Goal: Transaction & Acquisition: Purchase product/service

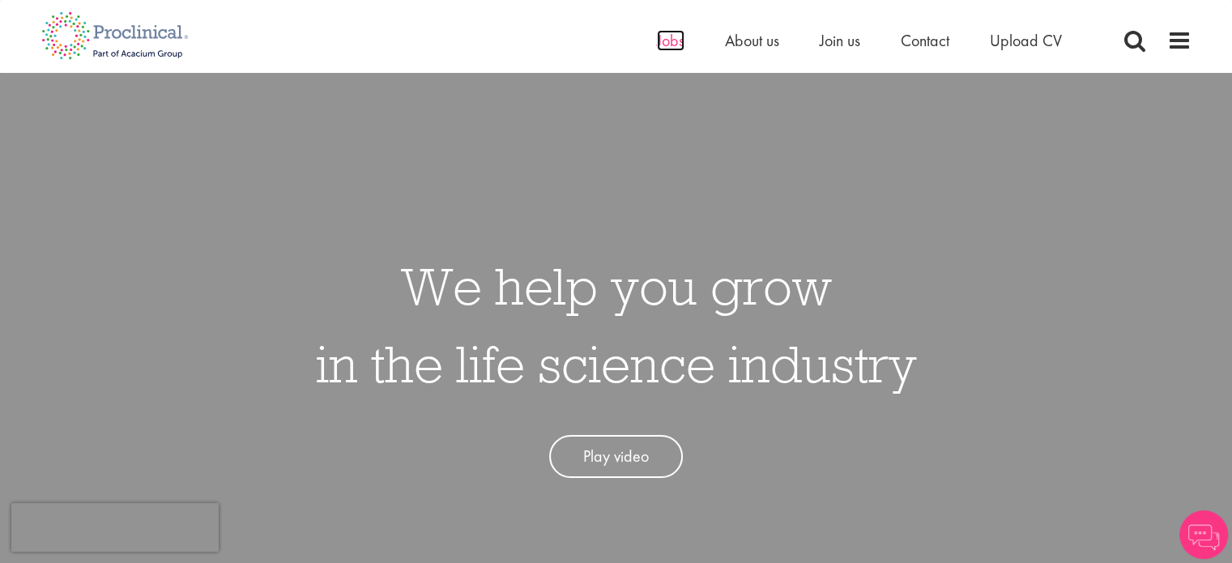
click at [674, 39] on span "Jobs" at bounding box center [671, 40] width 28 height 21
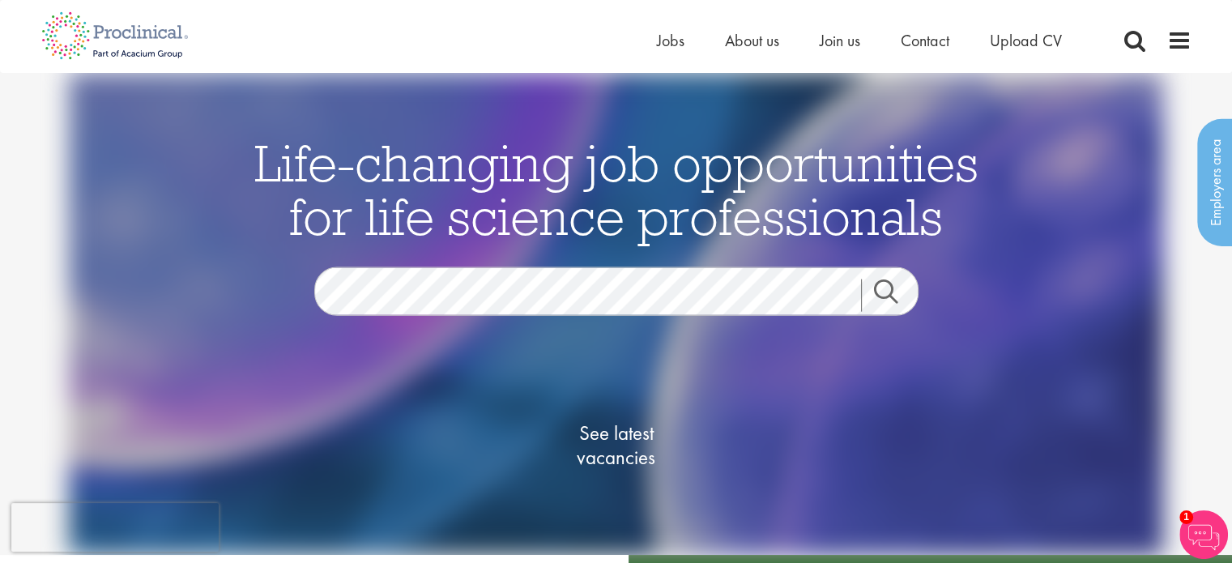
click at [1191, 41] on div "Home Jobs About us Join us Contact Upload CV" at bounding box center [616, 30] width 1175 height 61
click at [1177, 44] on span at bounding box center [1179, 40] width 24 height 24
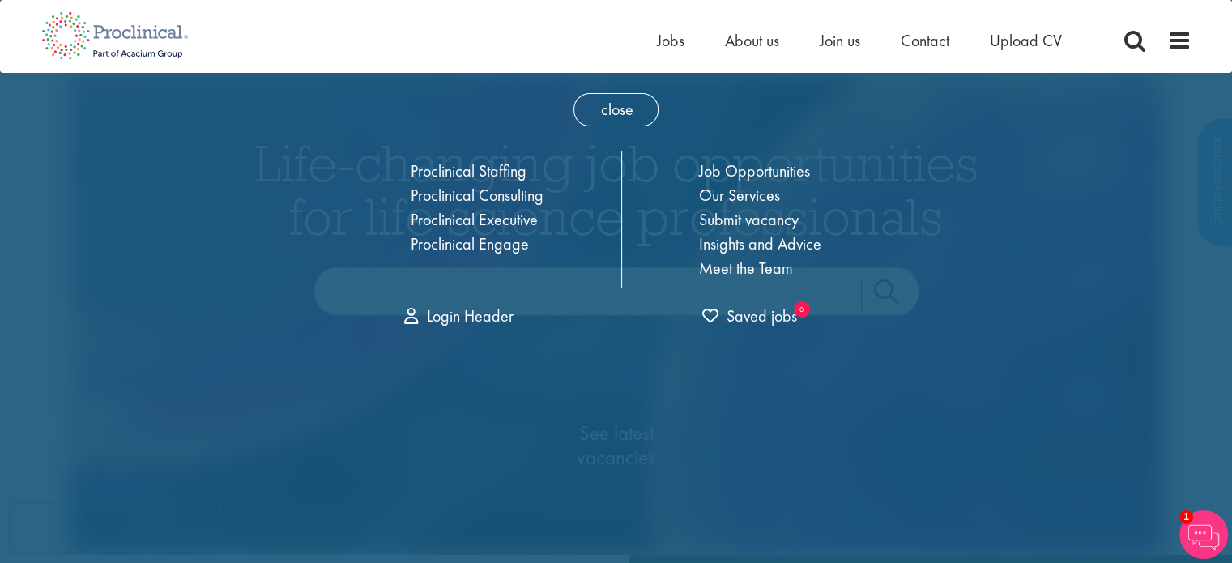
click at [530, 57] on div "Home Jobs About us Join us Contact Upload CV" at bounding box center [610, 30] width 1162 height 61
click at [504, 199] on link "Proclinical Consulting" at bounding box center [477, 195] width 133 height 21
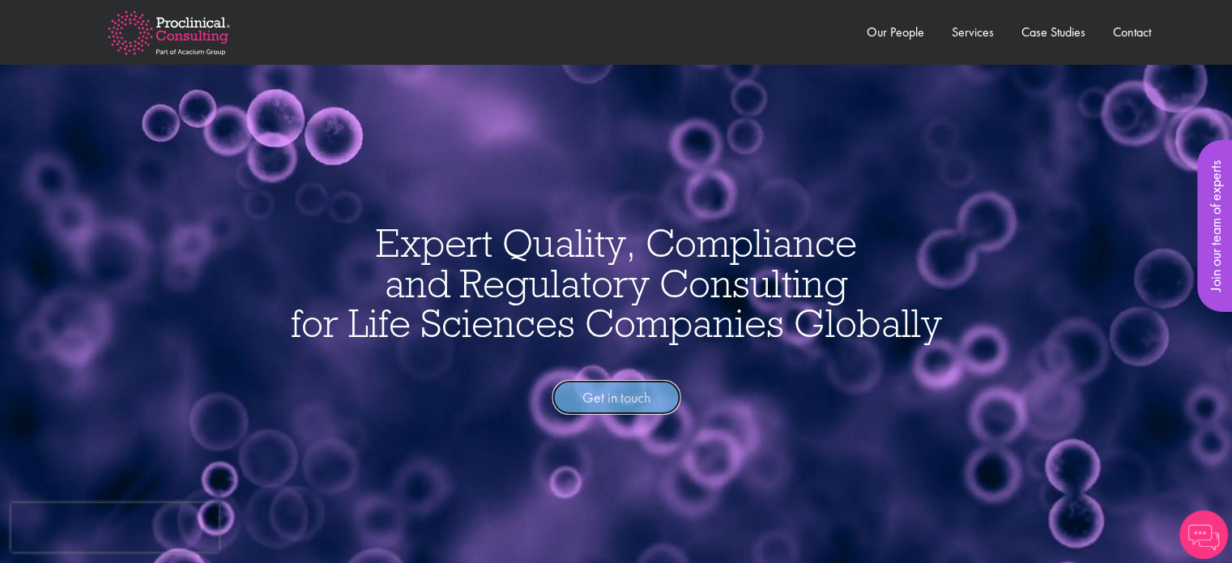
click at [624, 404] on link "Get in touch" at bounding box center [616, 398] width 129 height 36
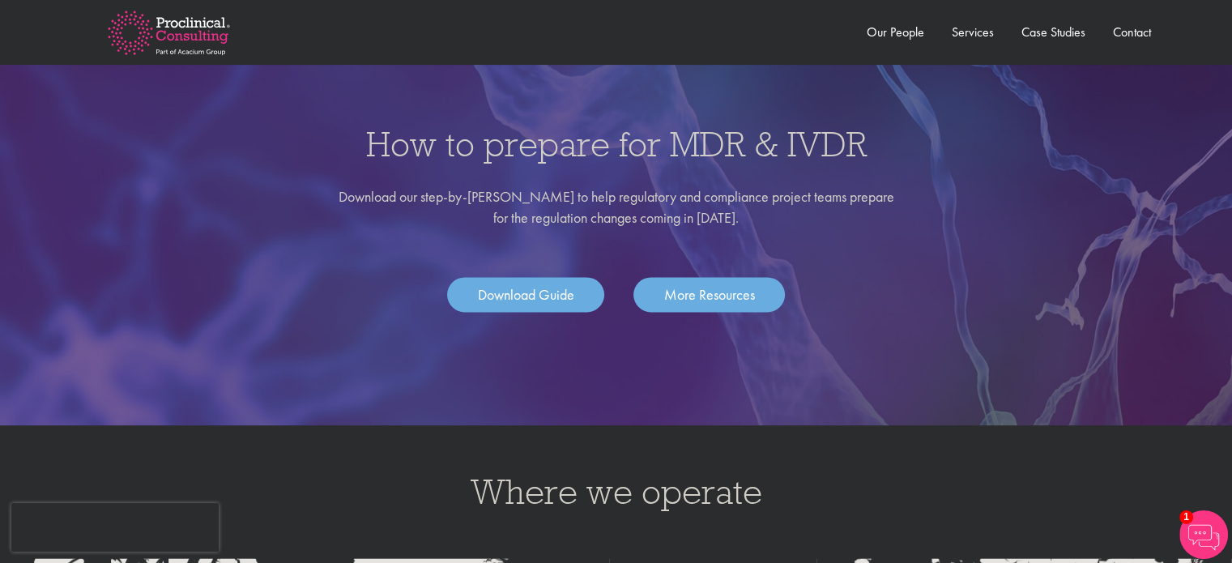
scroll to position [2126, 0]
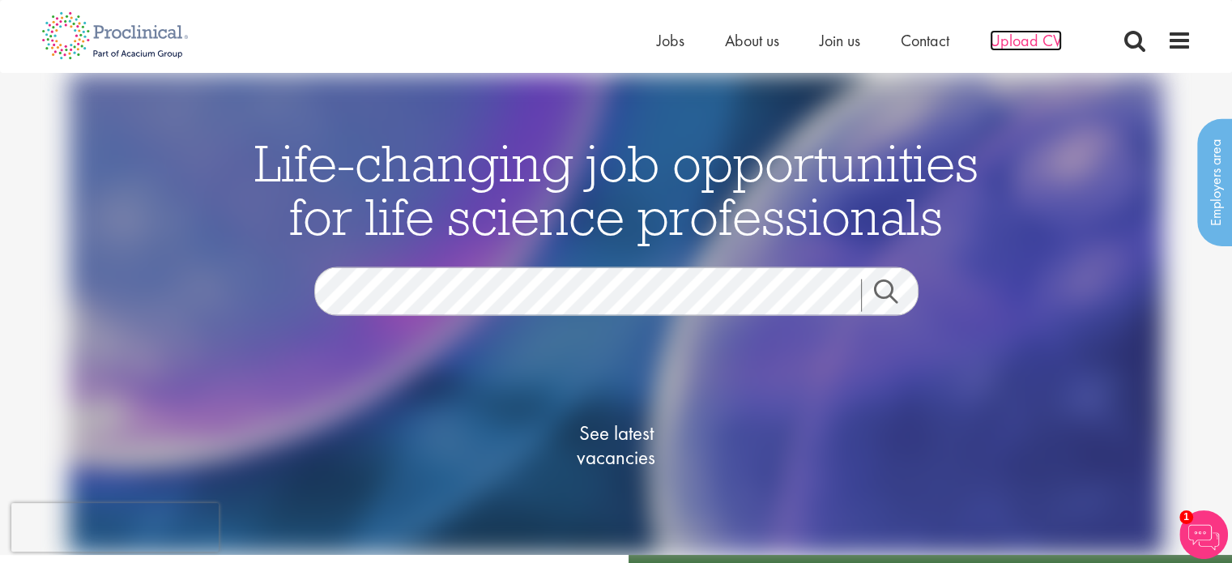
click at [1047, 49] on span "Upload CV" at bounding box center [1026, 40] width 72 height 21
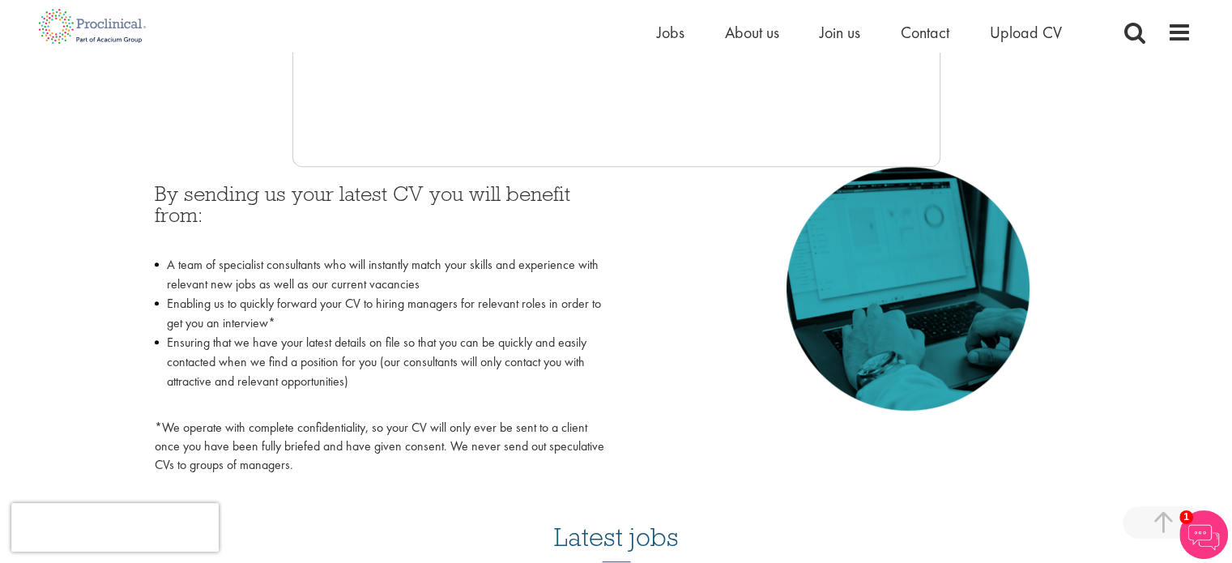
scroll to position [646, 0]
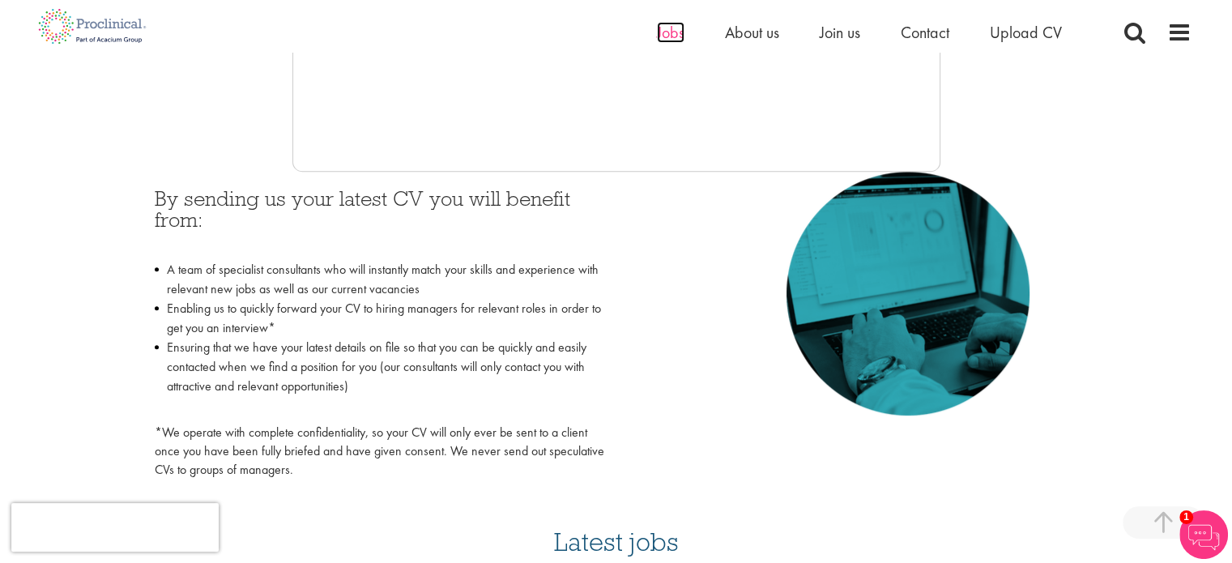
click at [662, 36] on span "Jobs" at bounding box center [671, 32] width 28 height 21
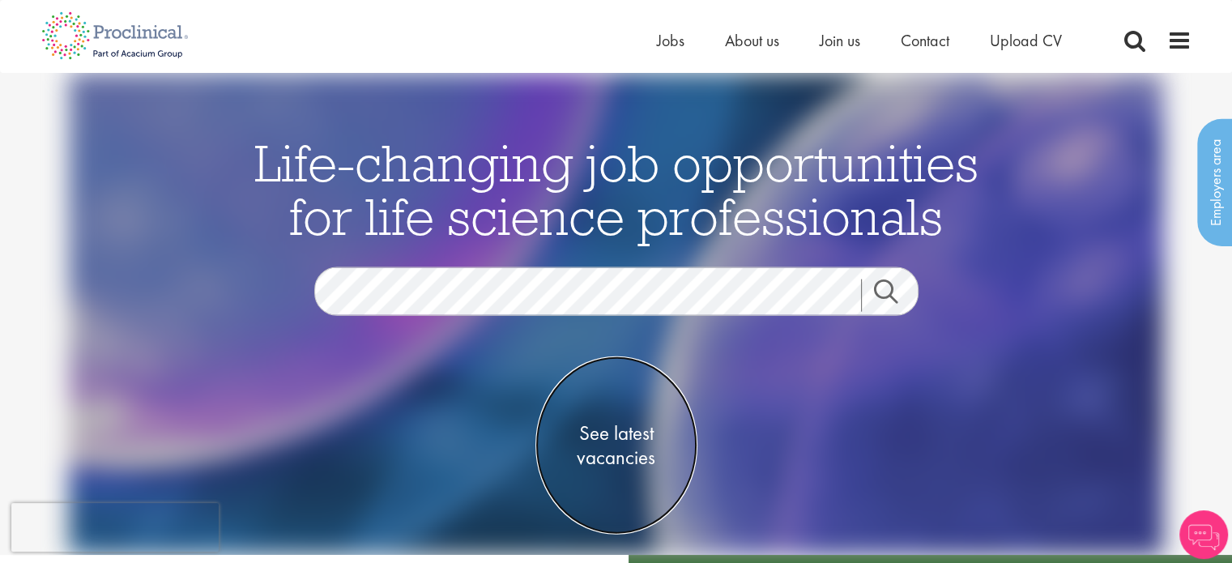
click at [608, 429] on span "See latest vacancies" at bounding box center [616, 445] width 162 height 49
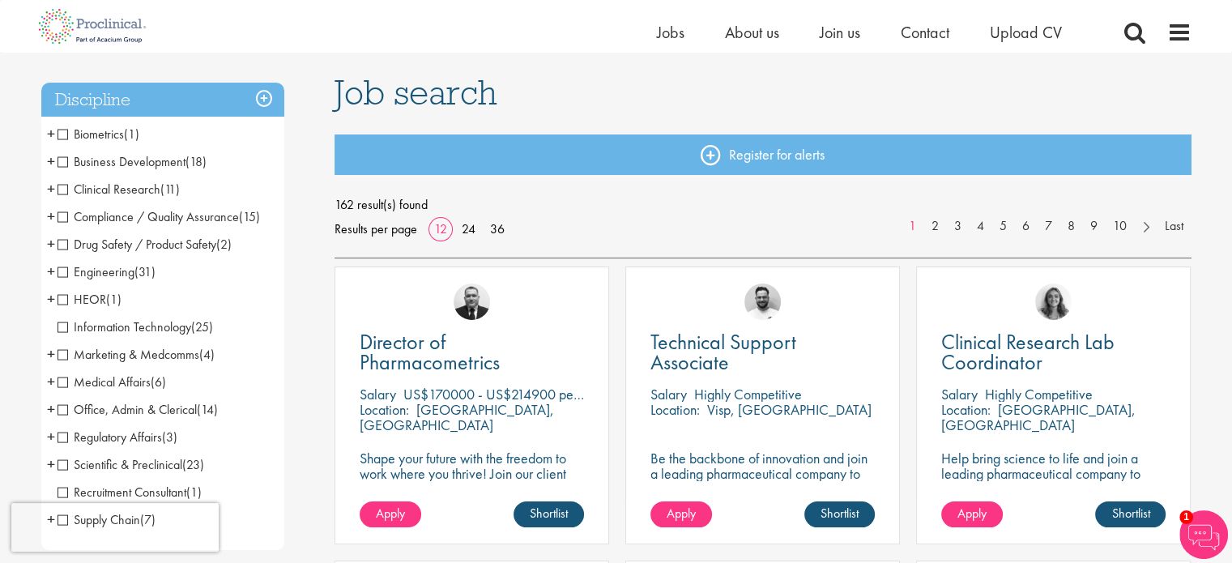
scroll to position [97, 0]
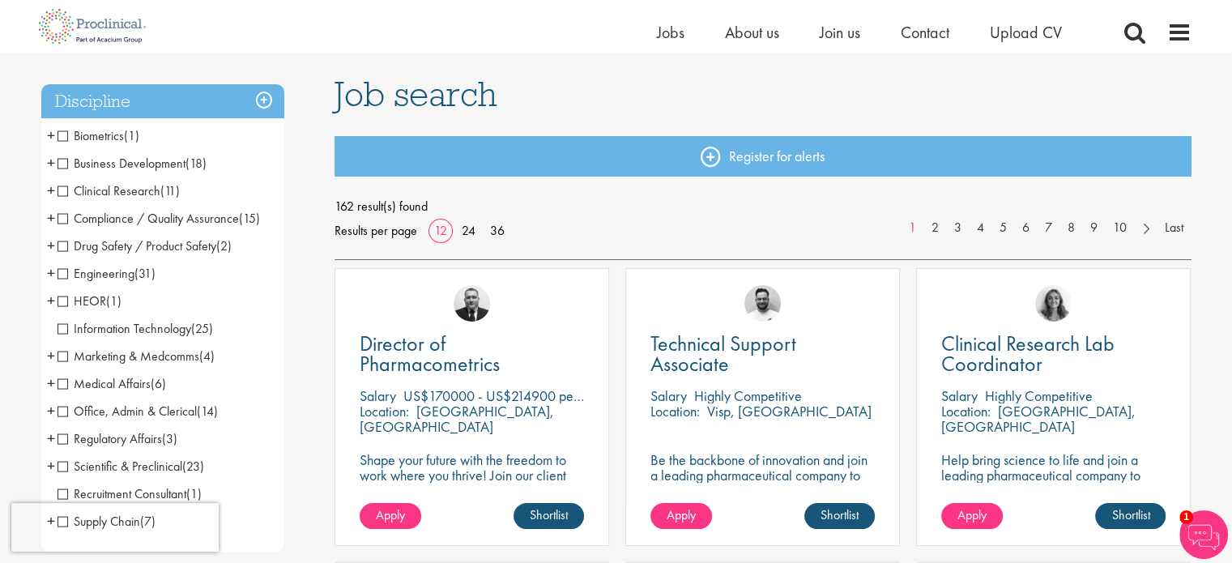
click at [107, 382] on span "Medical Affairs" at bounding box center [104, 383] width 93 height 17
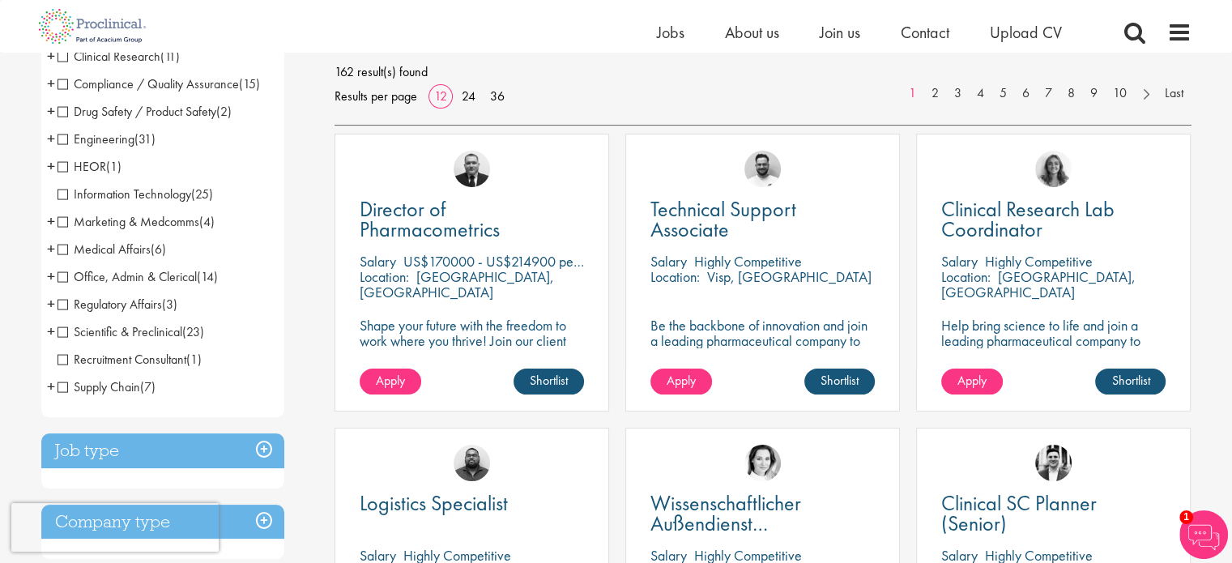
scroll to position [281, 0]
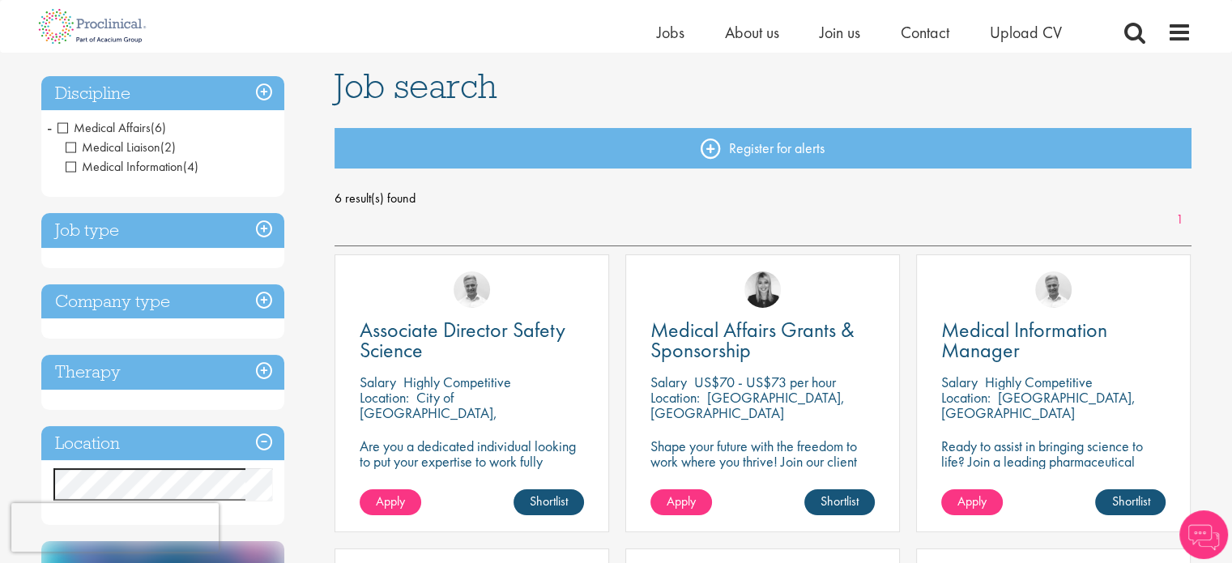
scroll to position [109, 0]
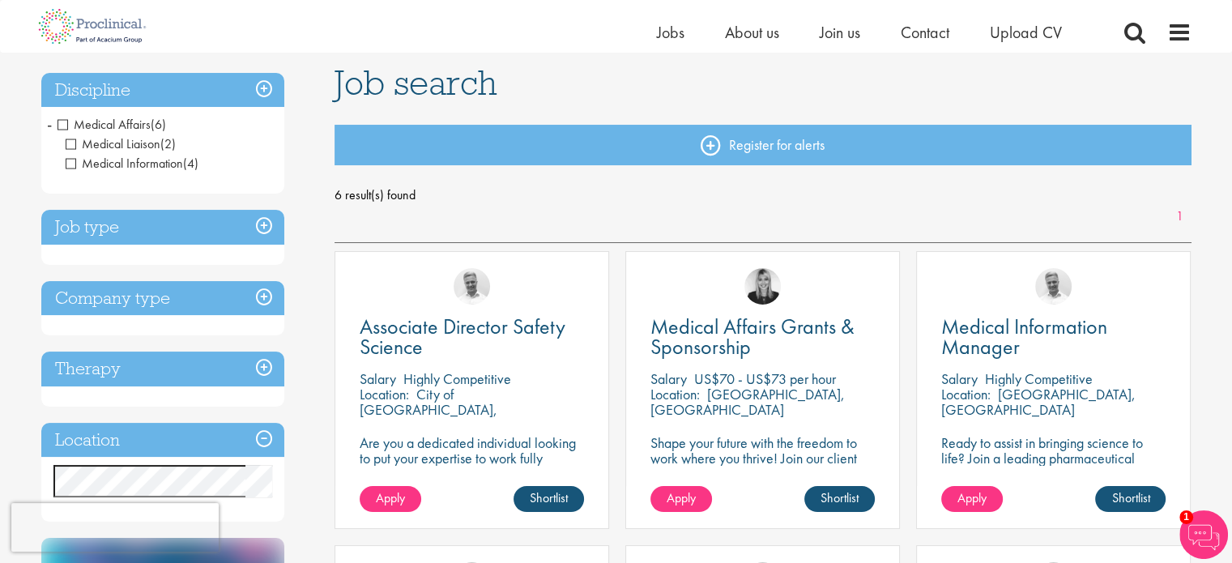
click at [262, 221] on h3 "Job type" at bounding box center [162, 227] width 243 height 35
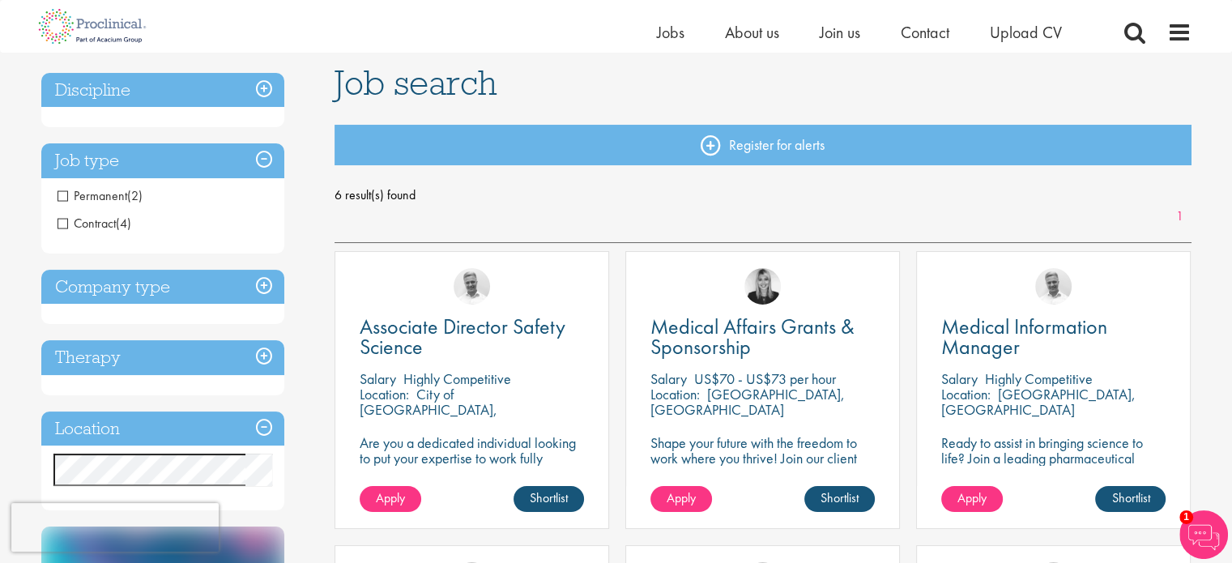
click at [272, 80] on h3 "Discipline" at bounding box center [162, 90] width 243 height 35
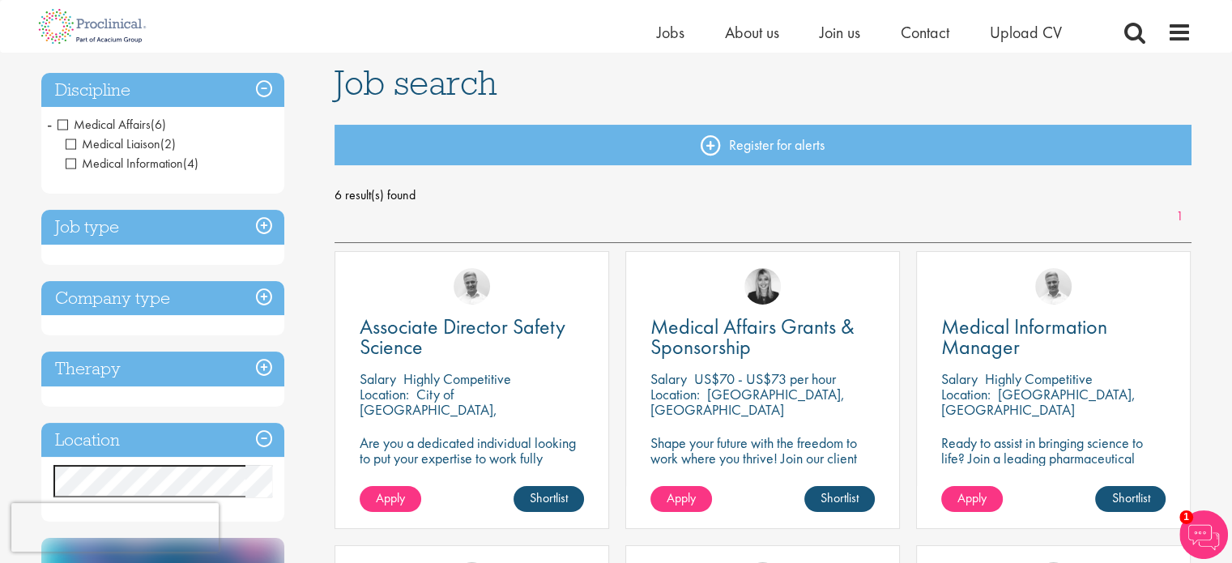
click at [59, 123] on span "Medical Affairs" at bounding box center [104, 124] width 93 height 17
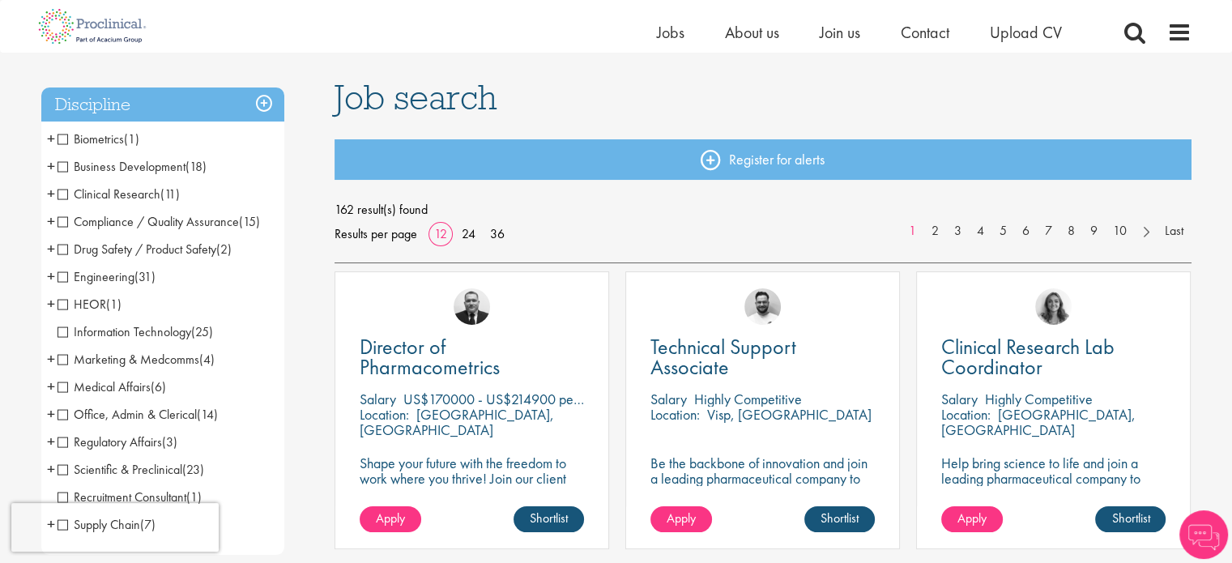
scroll to position [126, 0]
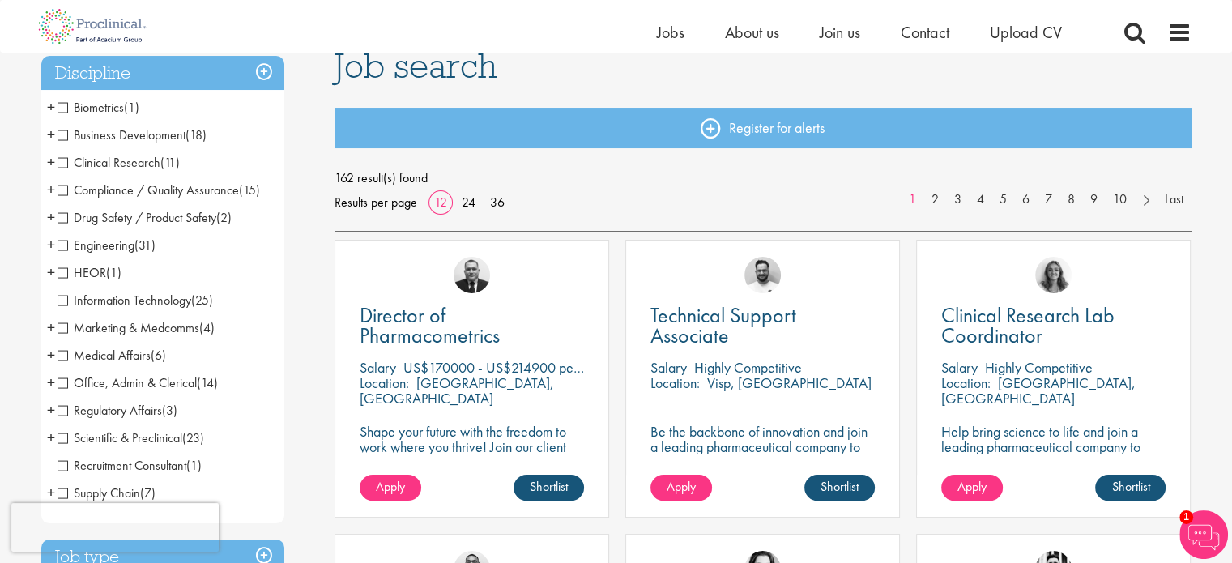
click at [885, 269] on div "[PERSON_NAME]" at bounding box center [762, 268] width 273 height 55
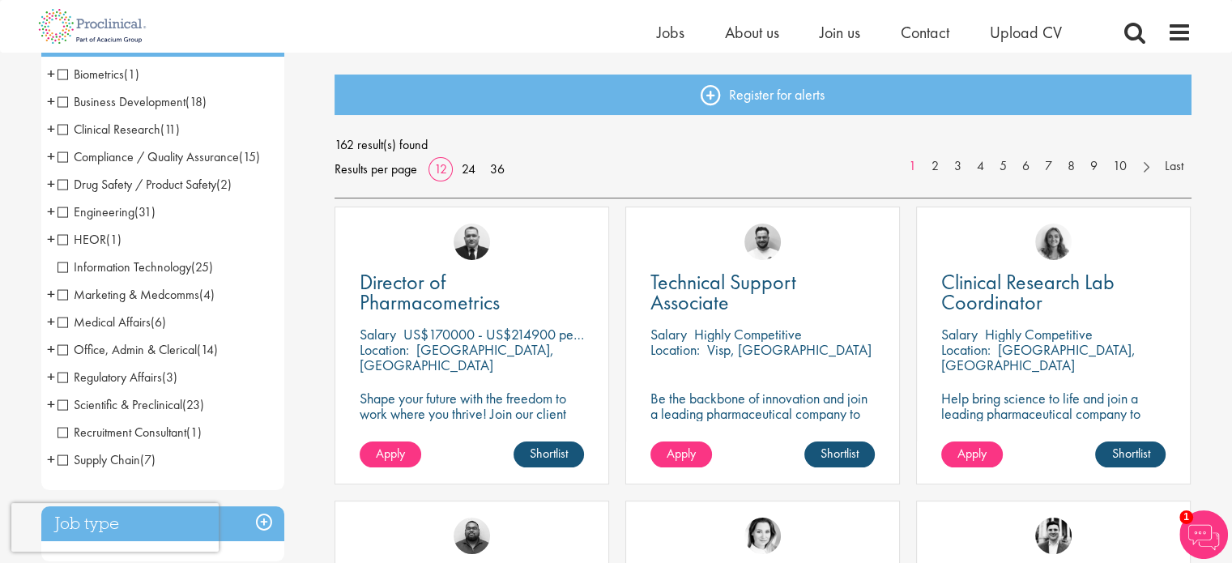
scroll to position [164, 0]
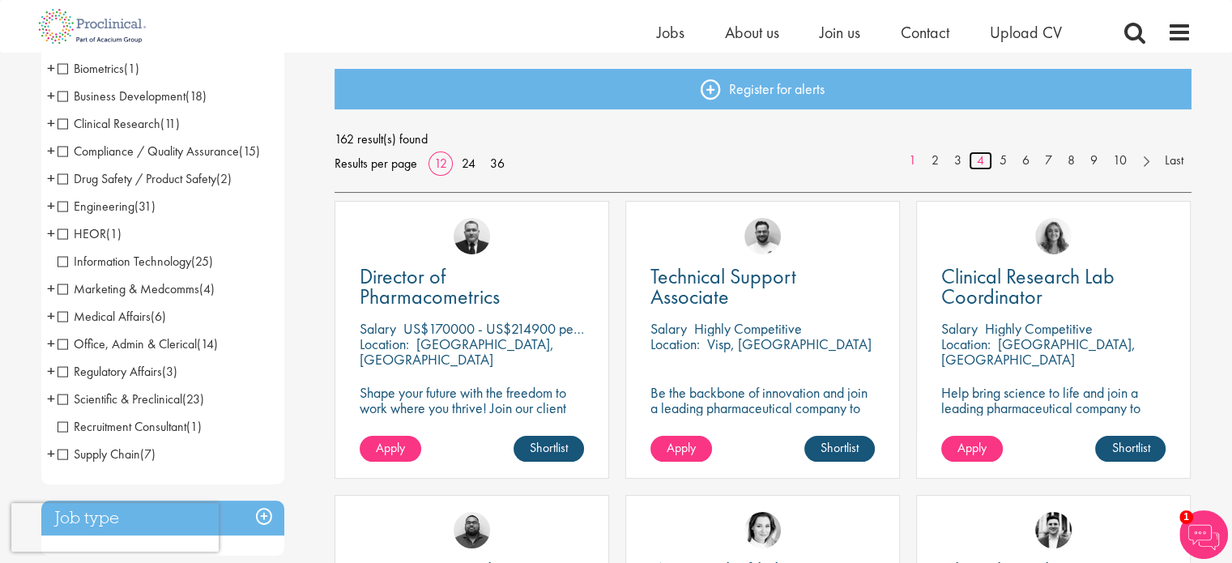
click at [976, 156] on link "4" at bounding box center [980, 160] width 23 height 19
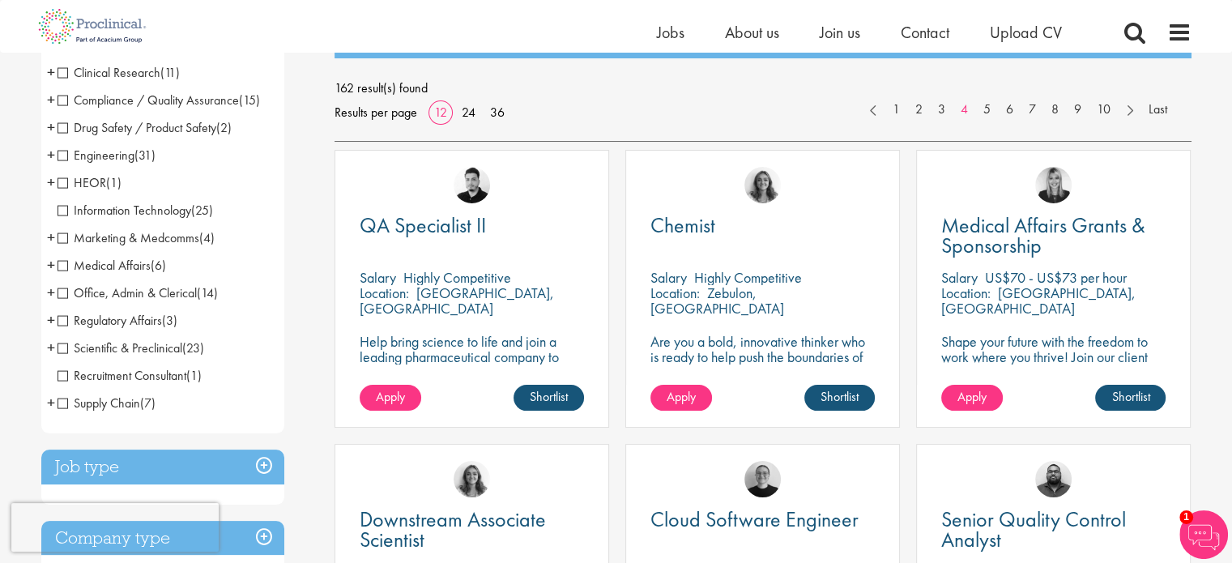
scroll to position [181, 0]
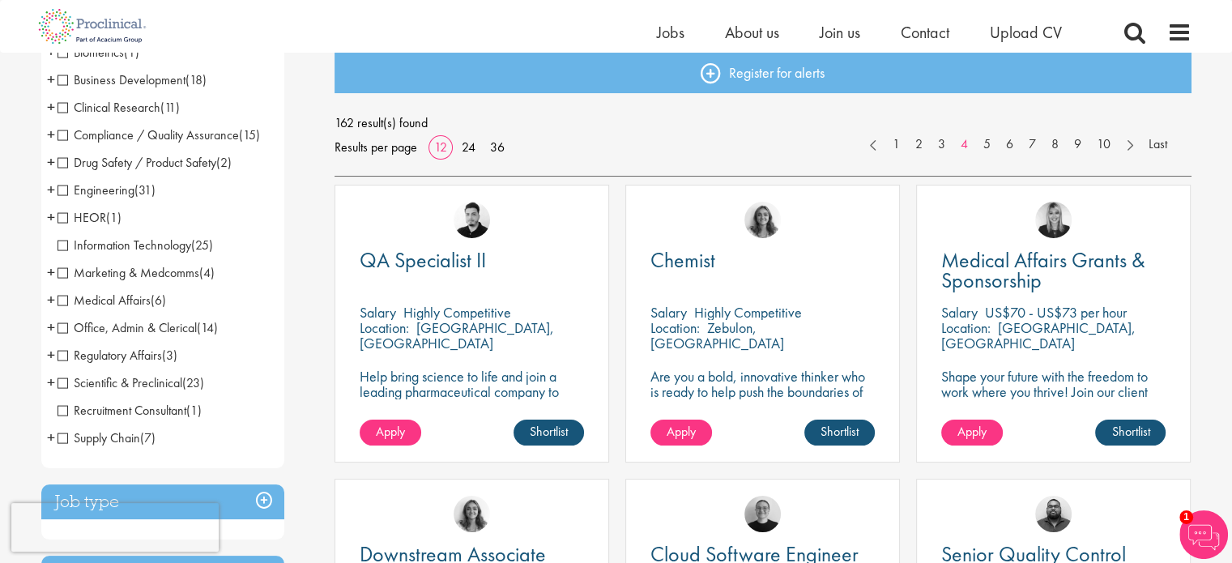
click at [65, 435] on span "Supply Chain" at bounding box center [99, 437] width 83 height 17
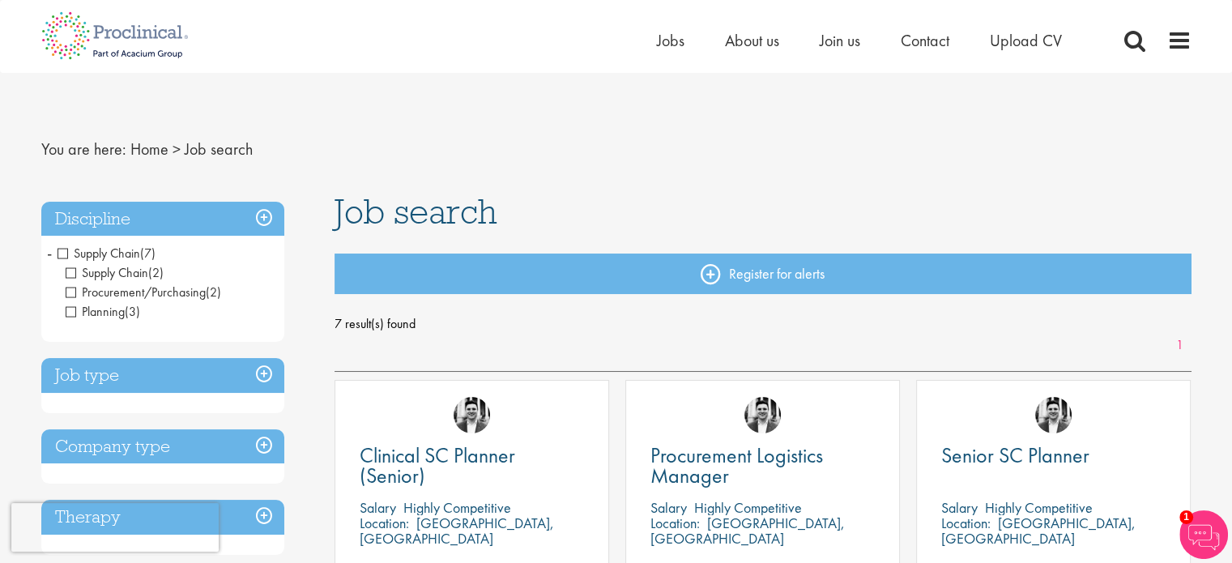
scroll to position [3, 0]
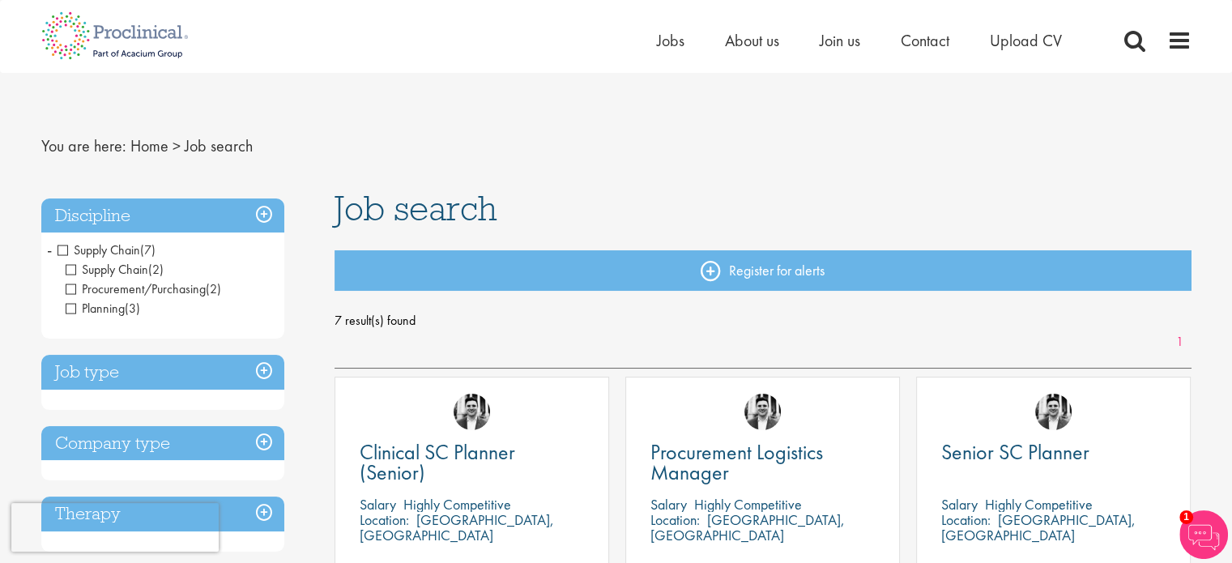
click at [55, 252] on li "Supply Chain (7) - + Supply Chain (2) Procurement/Purchasing (2) Planning (3)" at bounding box center [162, 280] width 243 height 86
click at [60, 249] on span "Supply Chain" at bounding box center [99, 249] width 83 height 17
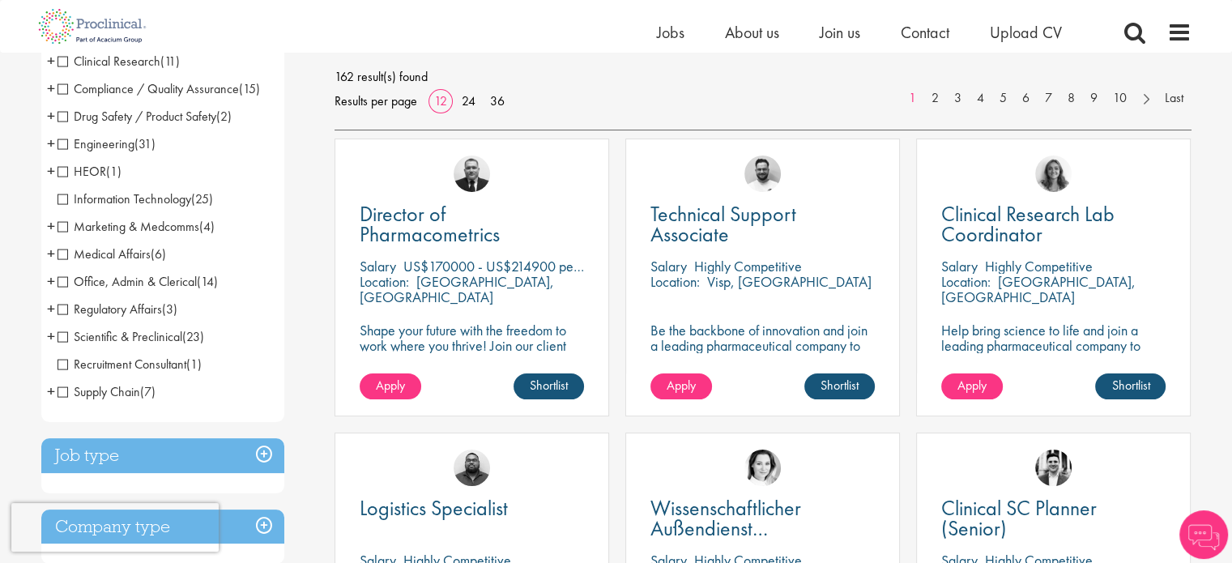
scroll to position [236, 0]
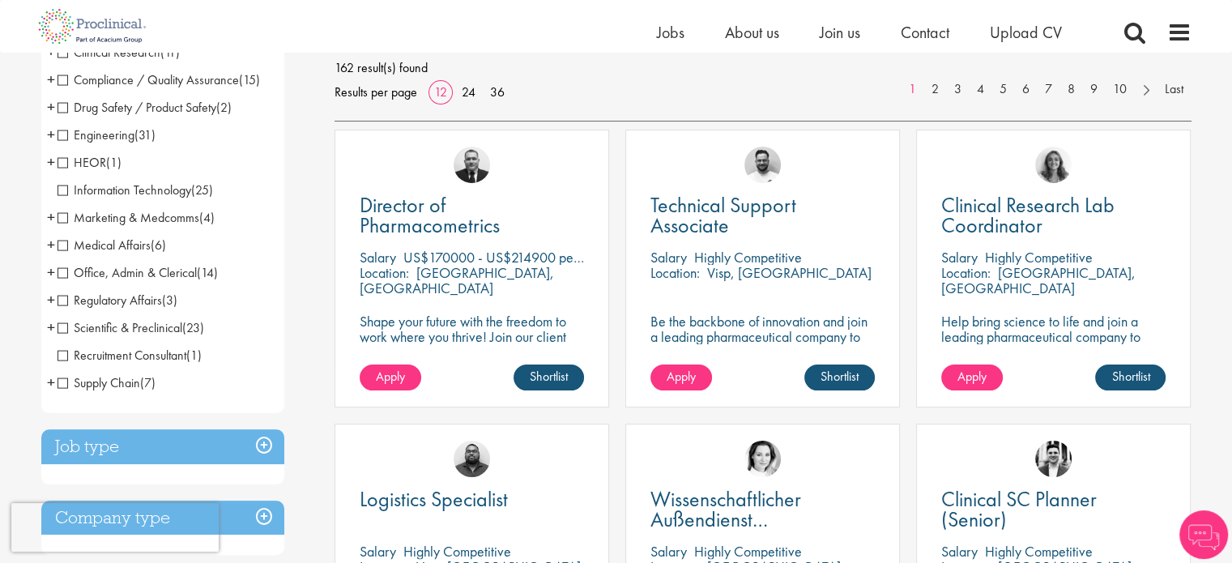
click at [66, 252] on span "Medical Affairs" at bounding box center [104, 245] width 93 height 17
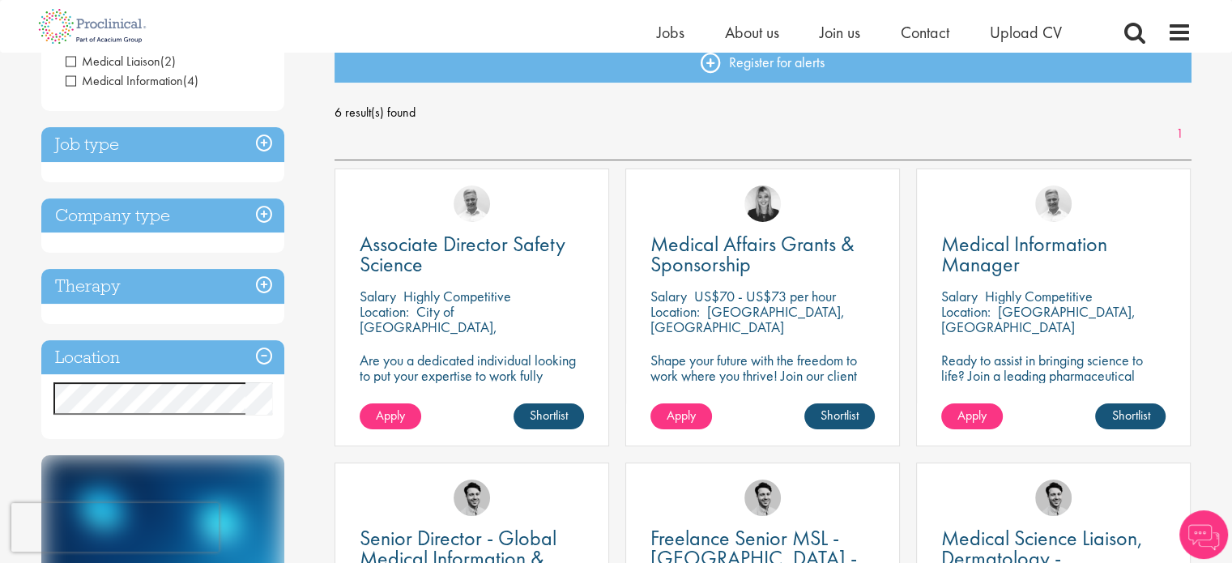
scroll to position [191, 0]
click at [783, 326] on div "Location: [GEOGRAPHIC_DATA], [GEOGRAPHIC_DATA]" at bounding box center [762, 320] width 224 height 32
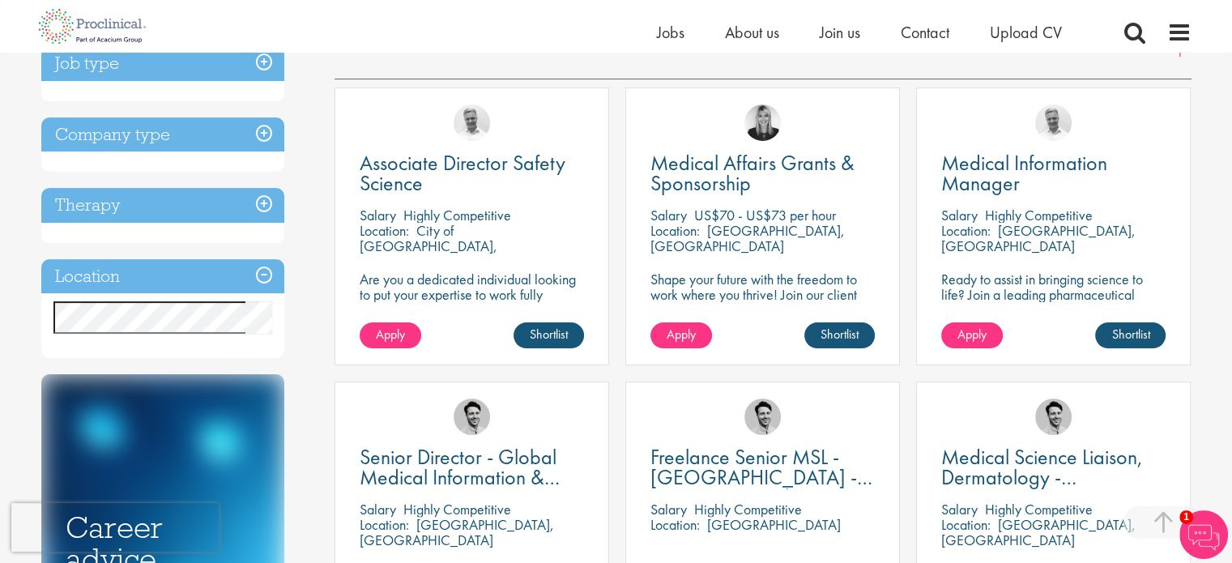
scroll to position [275, 0]
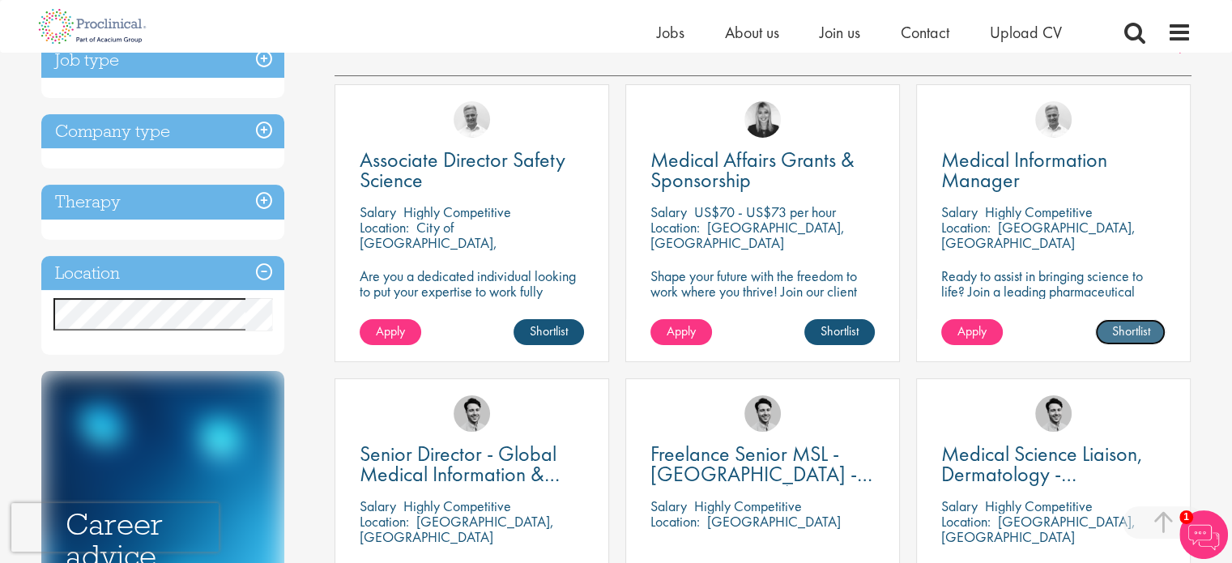
click at [1124, 326] on link "Shortlist" at bounding box center [1130, 332] width 70 height 26
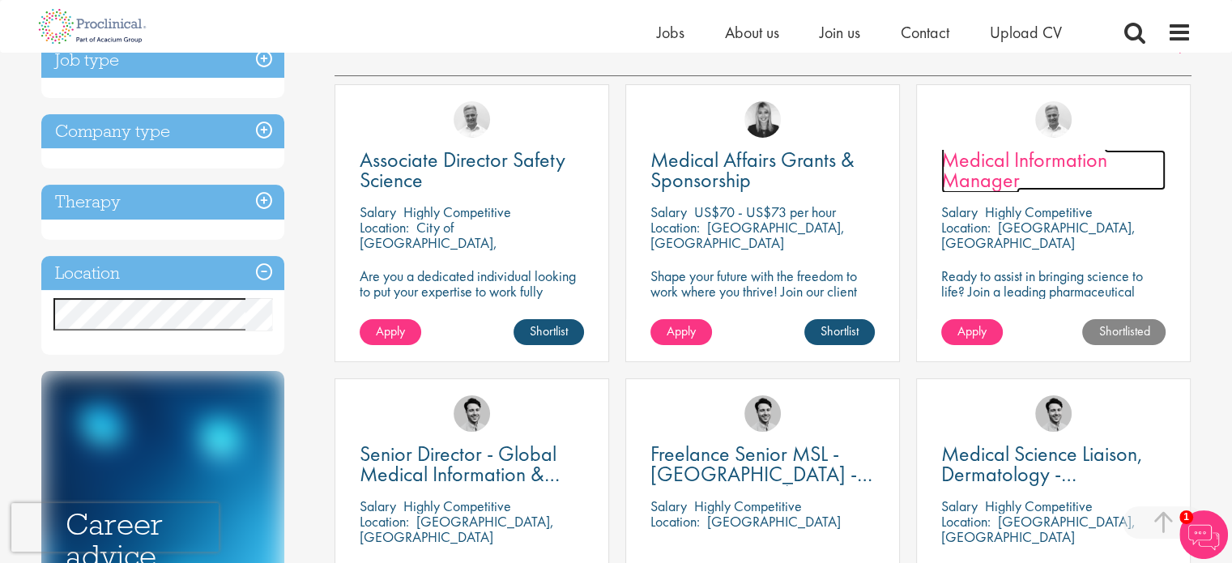
click at [1058, 156] on span "Medical Information Manager" at bounding box center [1024, 170] width 166 height 48
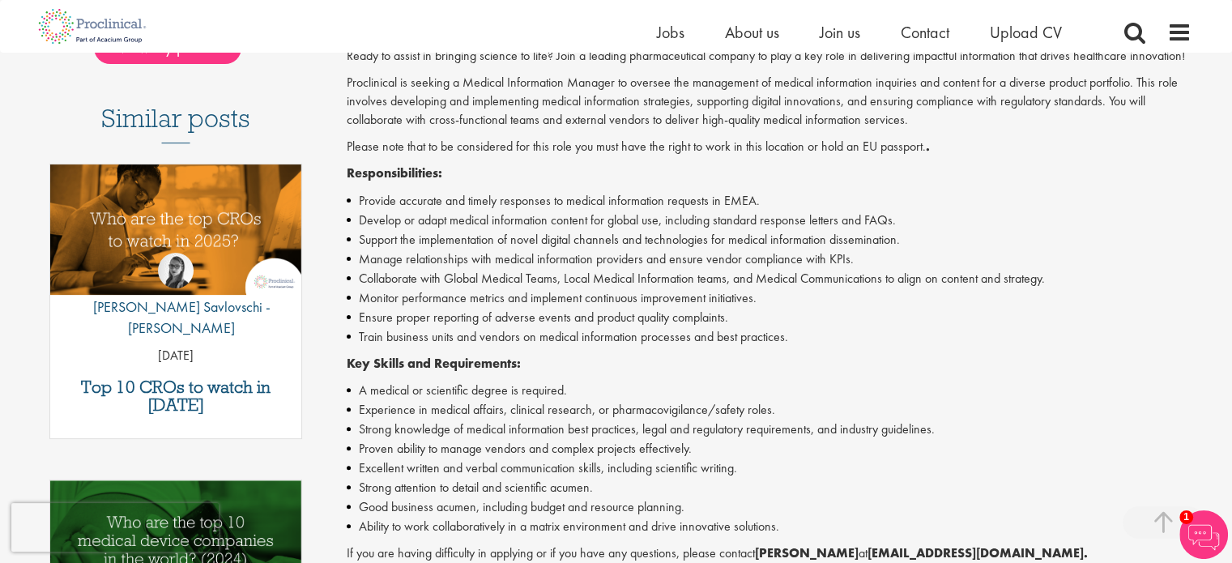
scroll to position [424, 0]
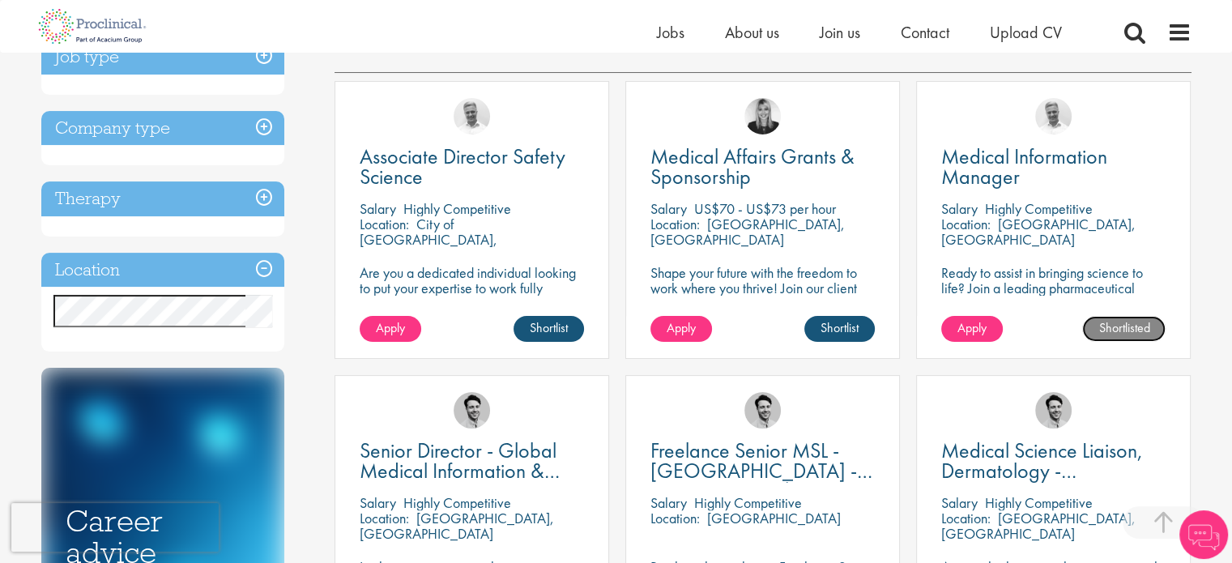
click at [1116, 322] on link "Shortlisted" at bounding box center [1123, 329] width 83 height 26
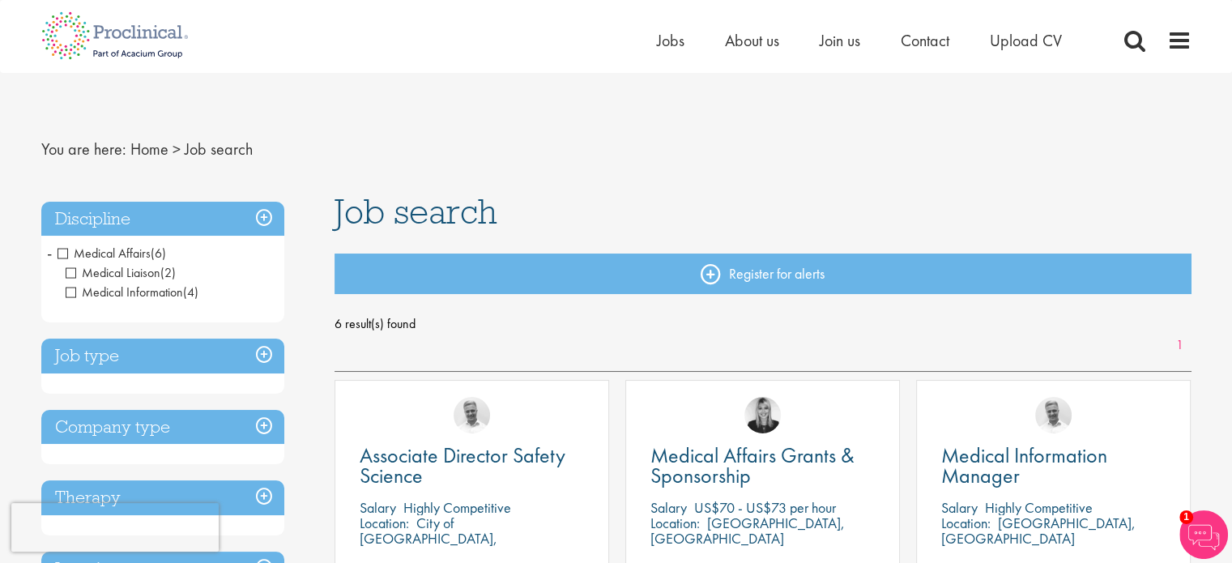
click at [53, 251] on li "Medical Affairs (6) - + Medical Liaison (2) Medical Information (4)" at bounding box center [162, 273] width 243 height 66
click at [62, 250] on span "Medical Affairs" at bounding box center [104, 253] width 93 height 17
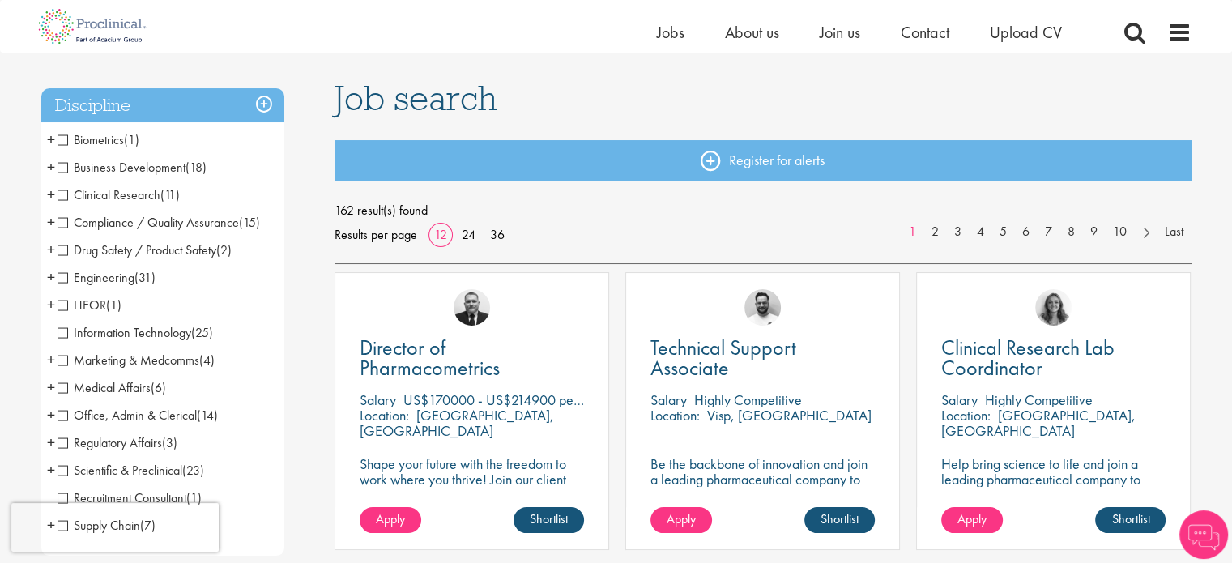
scroll to position [94, 0]
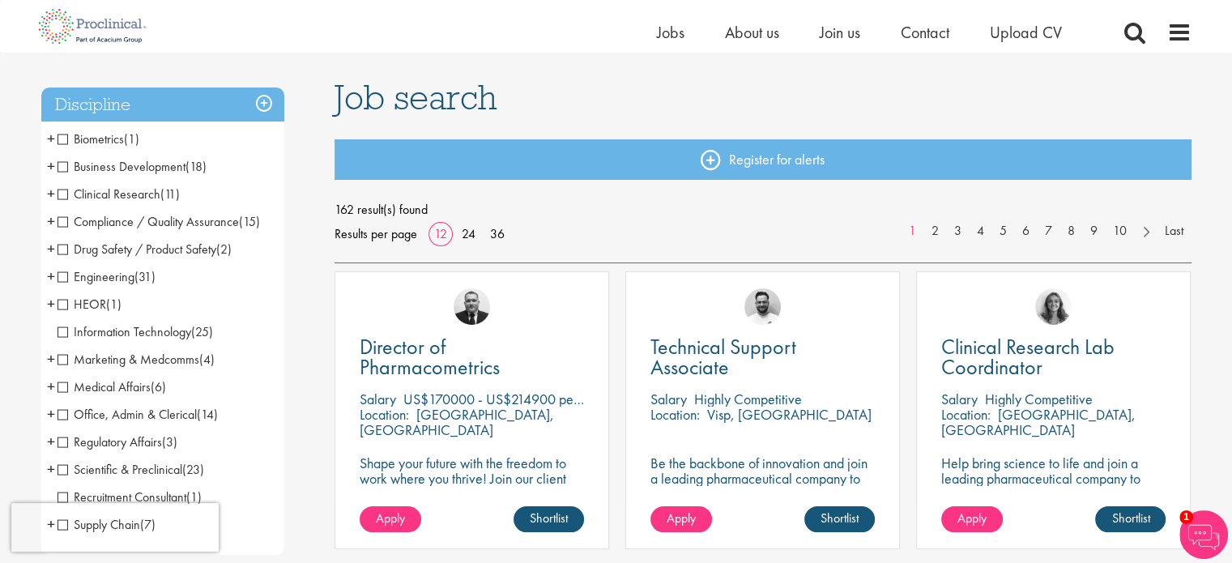
click at [66, 195] on span "Clinical Research" at bounding box center [109, 194] width 103 height 17
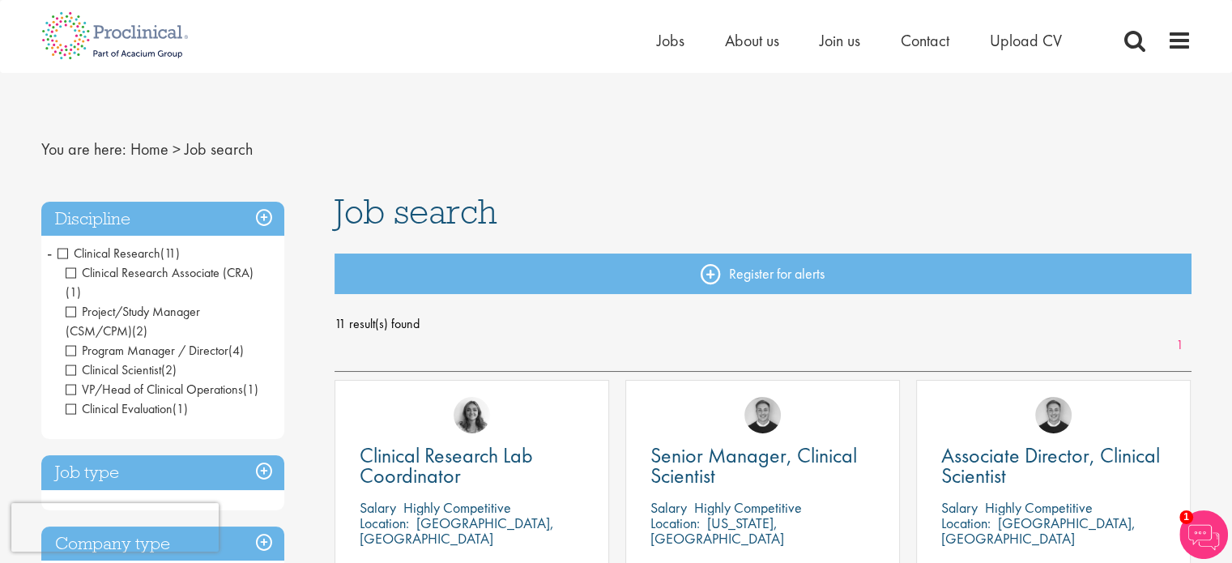
scroll to position [62, 0]
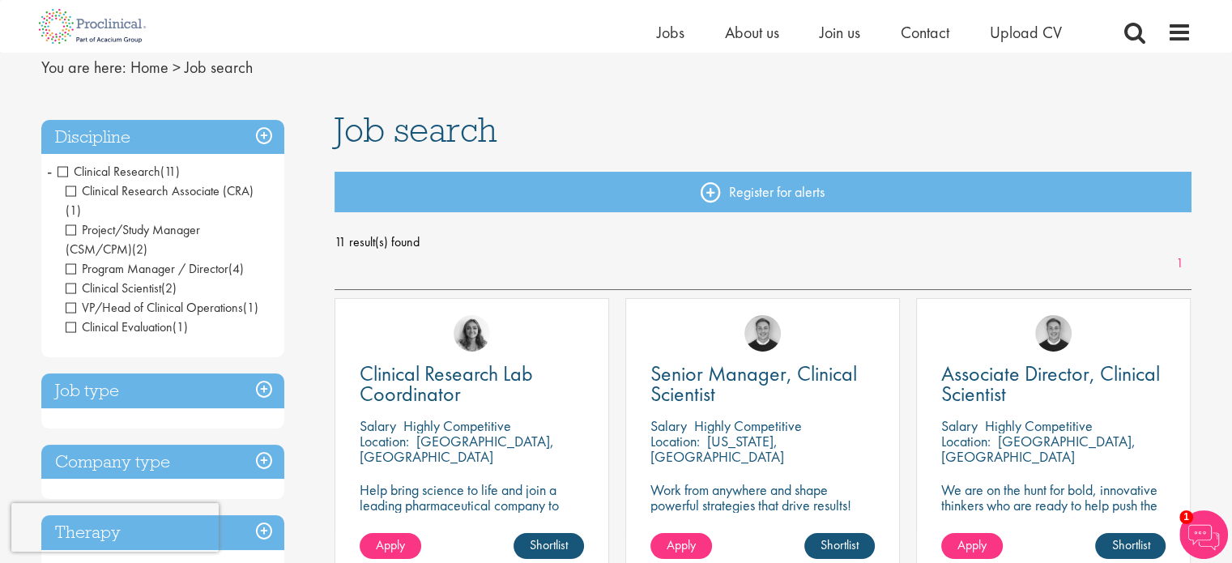
click at [58, 174] on span "Clinical Research" at bounding box center [109, 171] width 103 height 17
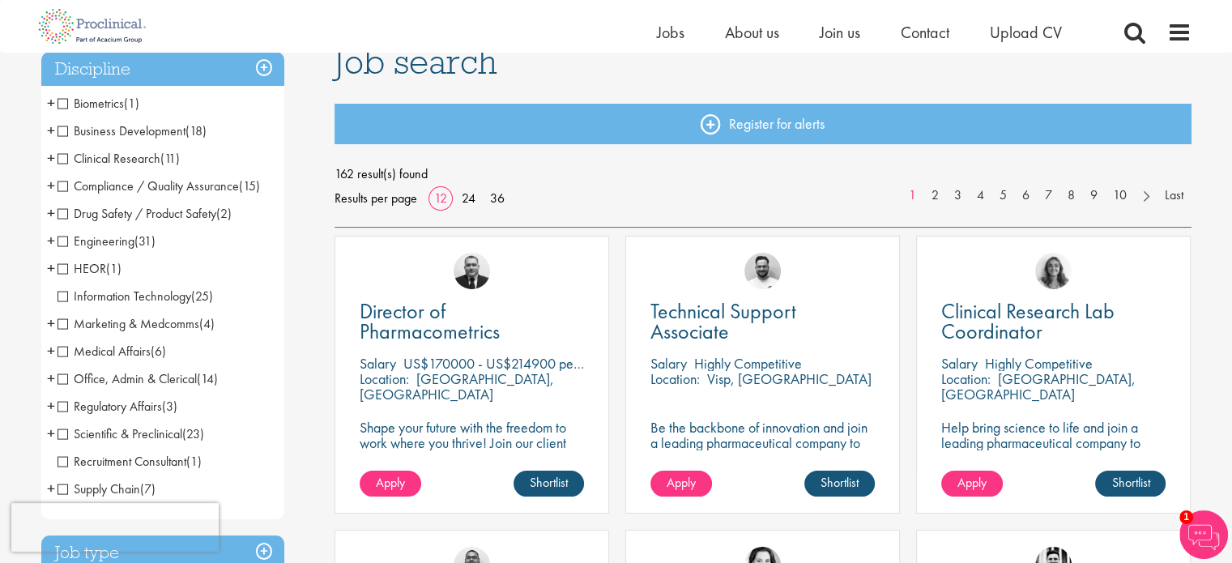
scroll to position [138, 0]
